Goal: Task Accomplishment & Management: Manage account settings

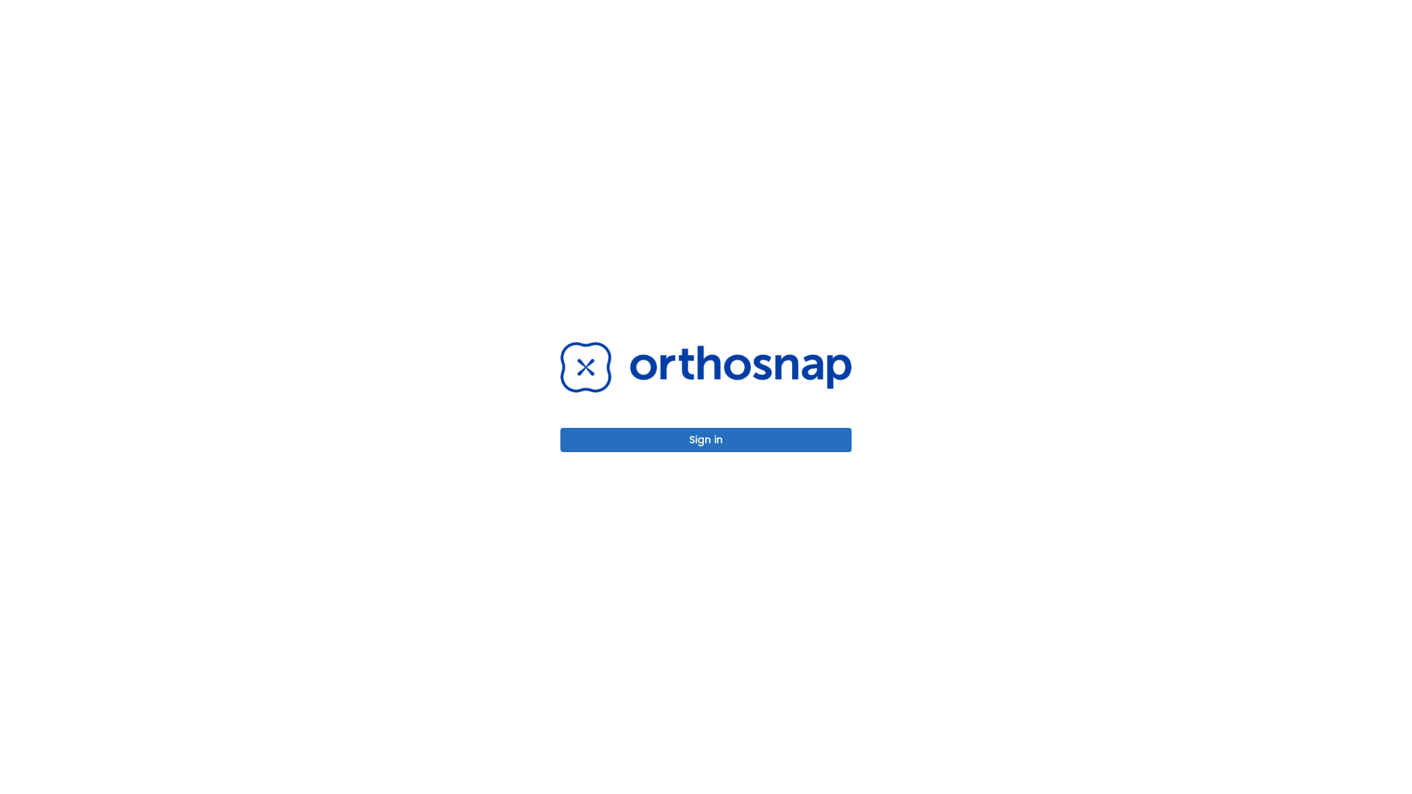
click at [706, 440] on button "Sign in" at bounding box center [706, 440] width 291 height 24
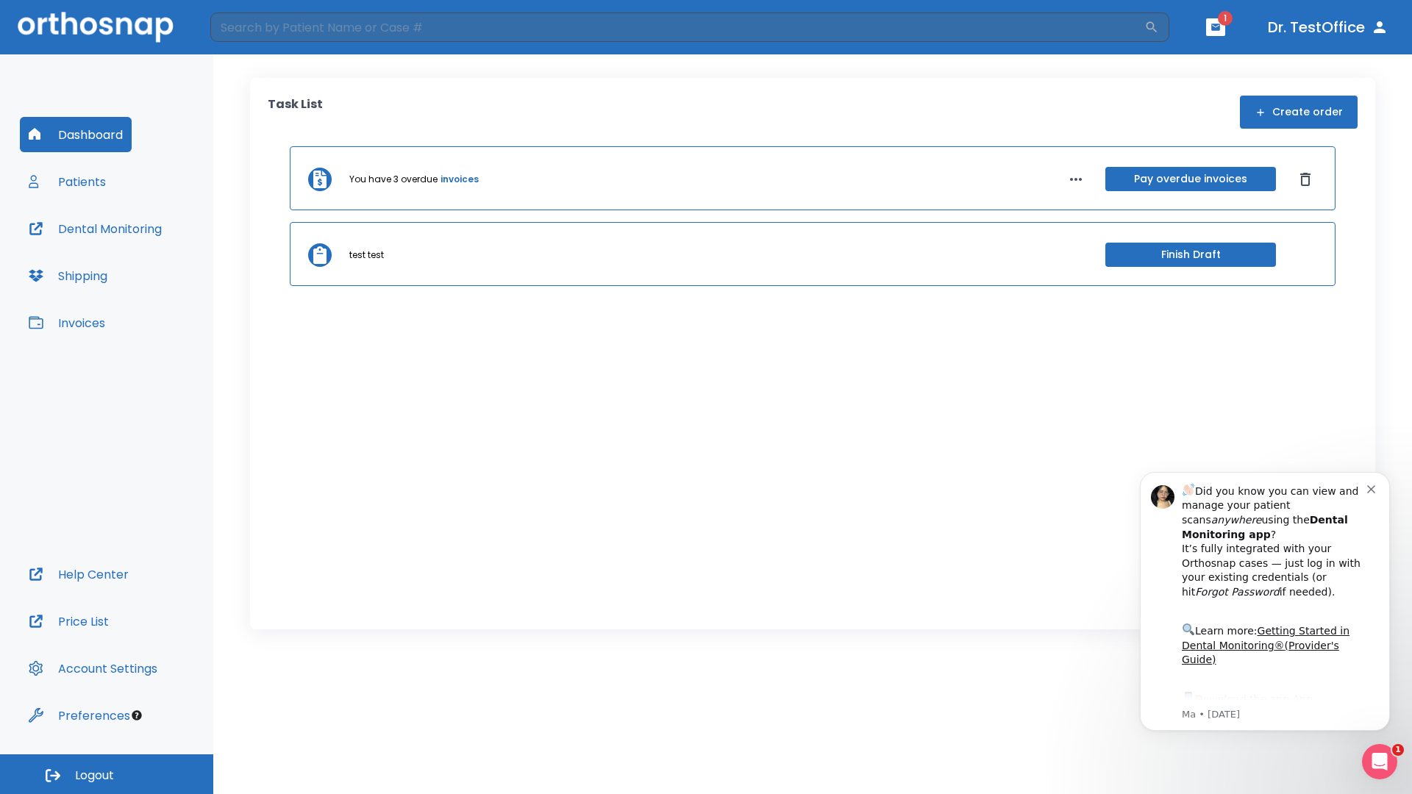
click at [107, 775] on span "Logout" at bounding box center [94, 776] width 39 height 16
